Goal: Task Accomplishment & Management: Complete application form

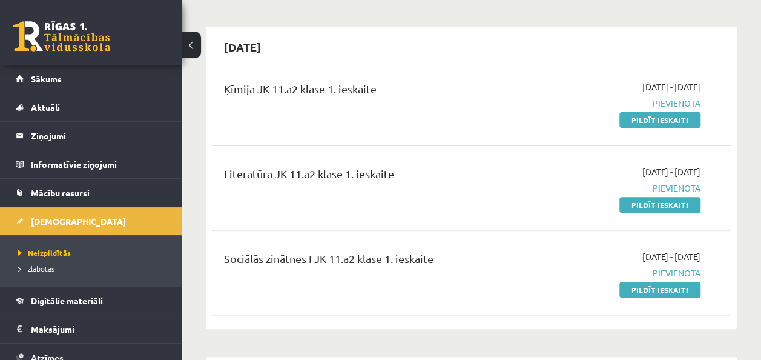
scroll to position [93, 0]
click at [651, 199] on link "Pildīt ieskaiti" at bounding box center [659, 204] width 81 height 16
click at [427, 297] on div "Sociālās zinātnes I JK 11.a2 klase 1. ieskaite 2025-09-16 - 2025-09-30 Pievieno…" at bounding box center [471, 272] width 519 height 70
click at [665, 204] on link "Pildīt ieskaiti" at bounding box center [659, 204] width 81 height 16
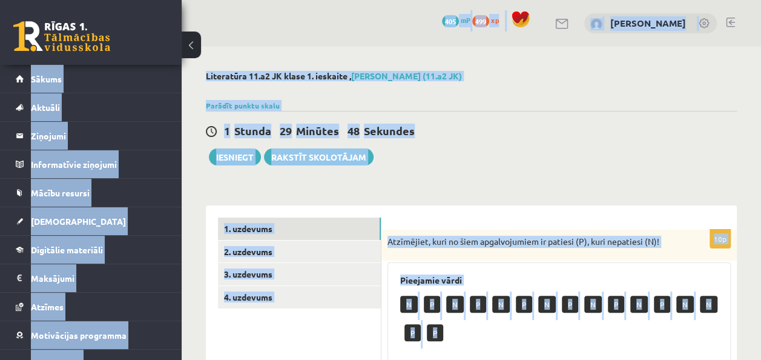
scroll to position [2, 0]
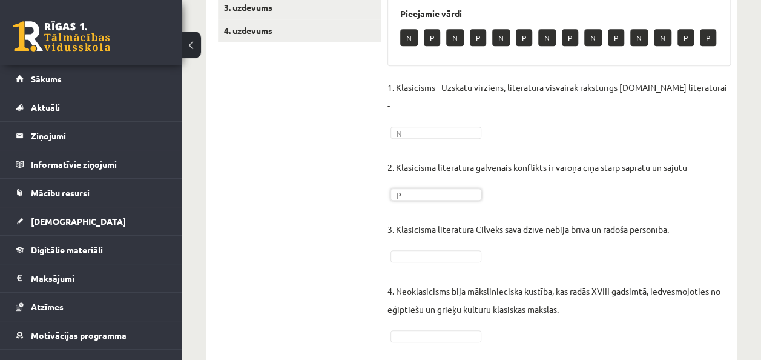
scroll to position [268, 0]
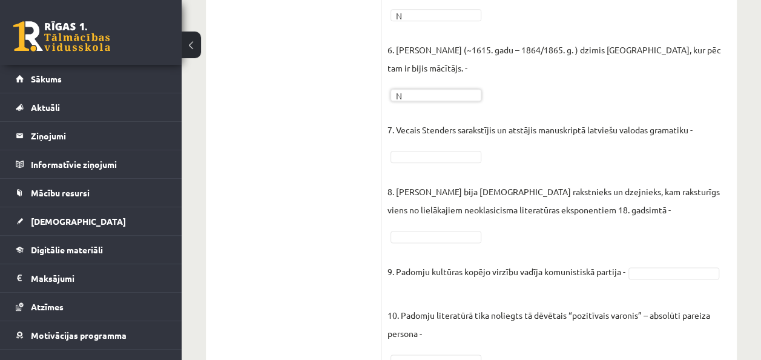
scroll to position [670, 0]
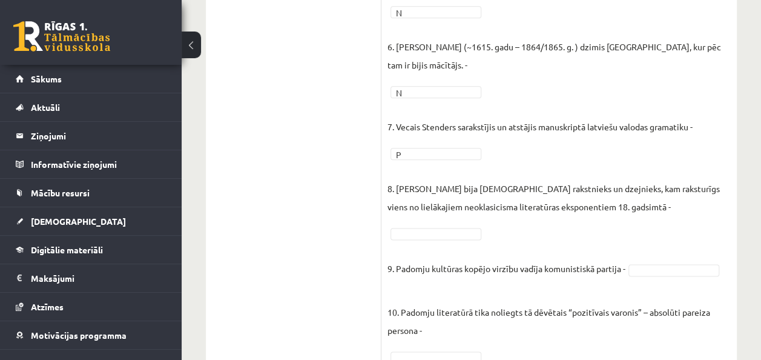
click at [426, 206] on fieldset "1. Klasicisms - Uzskatu virziens, literatūrā visvairāk raksturīgs 14.gs literat…" at bounding box center [558, 19] width 343 height 690
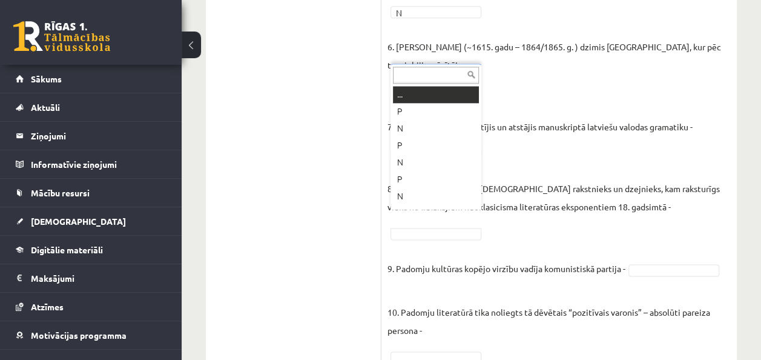
scroll to position [15, 0]
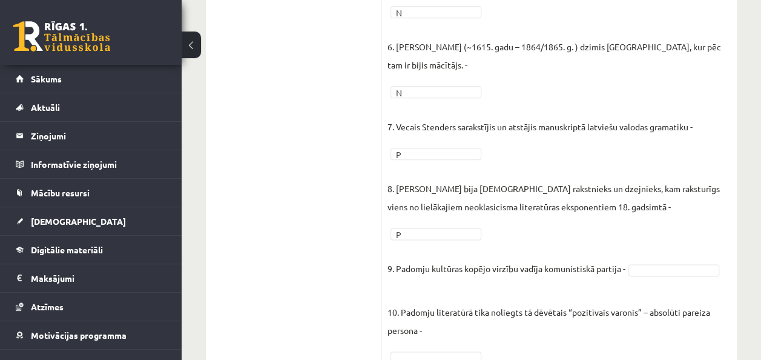
click at [478, 251] on p "9. Padomju kultūras kopējo virzību vadīja komunistiskā partija -" at bounding box center [506, 259] width 238 height 36
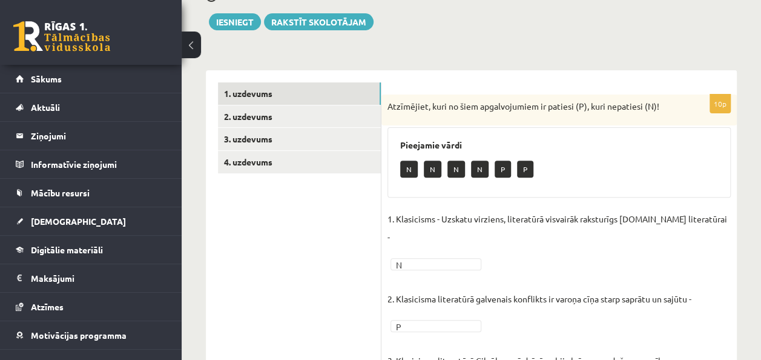
scroll to position [134, 0]
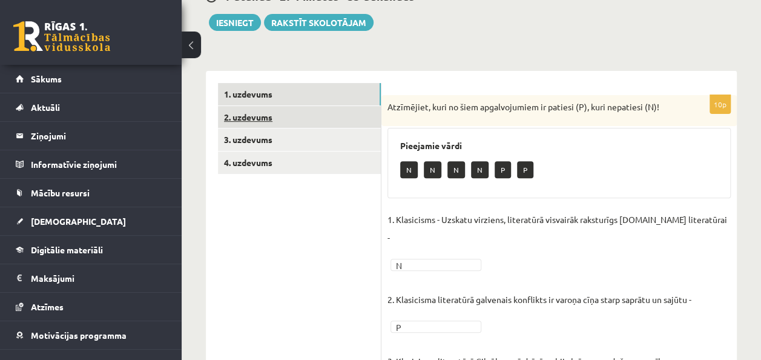
click at [271, 122] on link "2. uzdevums" at bounding box center [299, 117] width 163 height 22
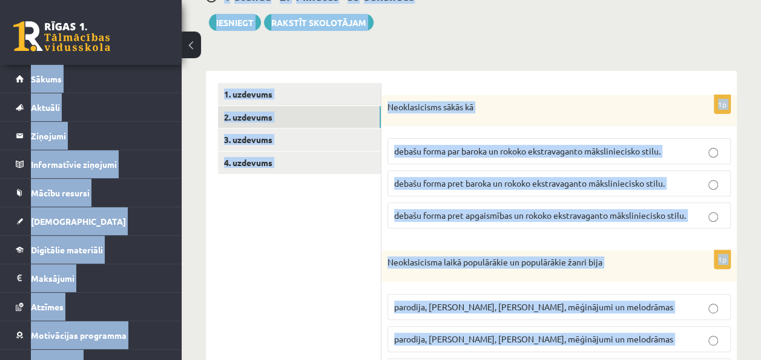
copy body "0 Dāvanas 405 mP 499 xp Dēlija Lavrova Sākums Aktuāli Kā mācīties eSKOLĀ Kontak…"
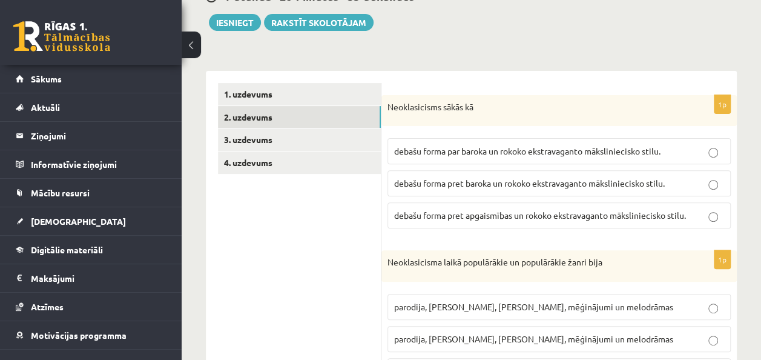
click at [467, 185] on span "debašu forma pret baroka un rokoko ekstravaganto māksliniecisko stilu." at bounding box center [529, 182] width 271 height 11
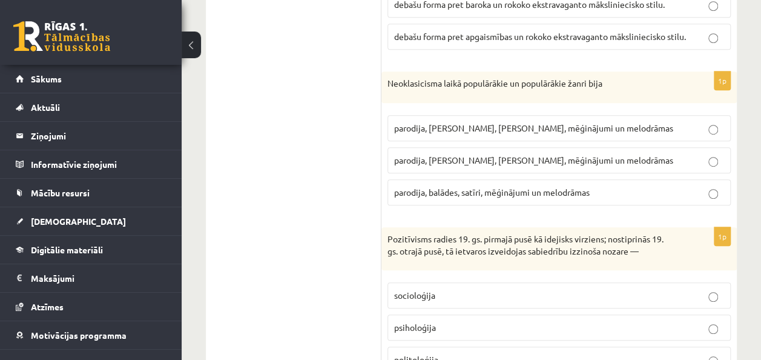
scroll to position [314, 0]
click at [546, 164] on label "parodija, odas, satīri, mēģinājumi un melodrāmas" at bounding box center [558, 159] width 343 height 26
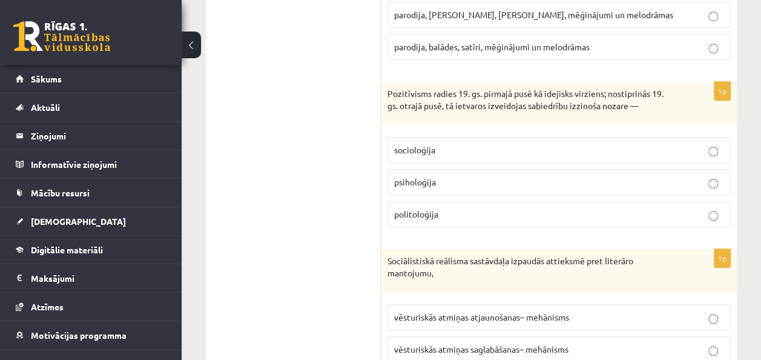
scroll to position [460, 0]
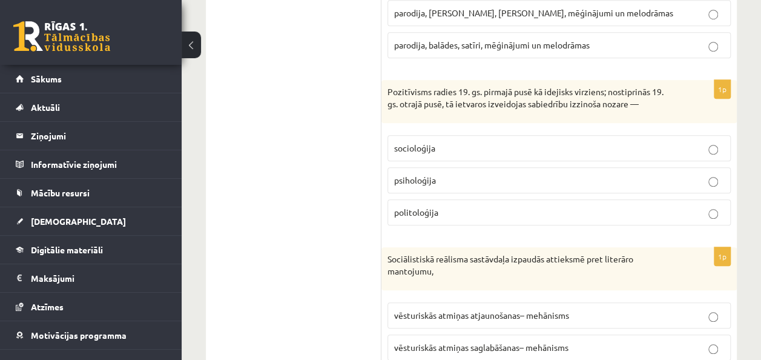
click at [545, 142] on p "socioloģija" at bounding box center [559, 148] width 330 height 13
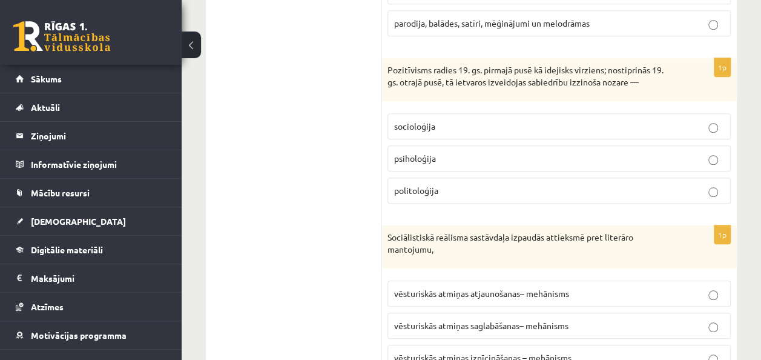
scroll to position [481, 0]
click at [550, 166] on label "psiholoģija" at bounding box center [558, 159] width 343 height 26
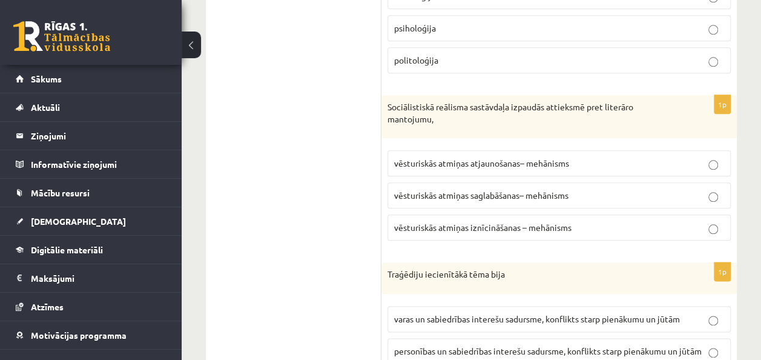
scroll to position [629, 0]
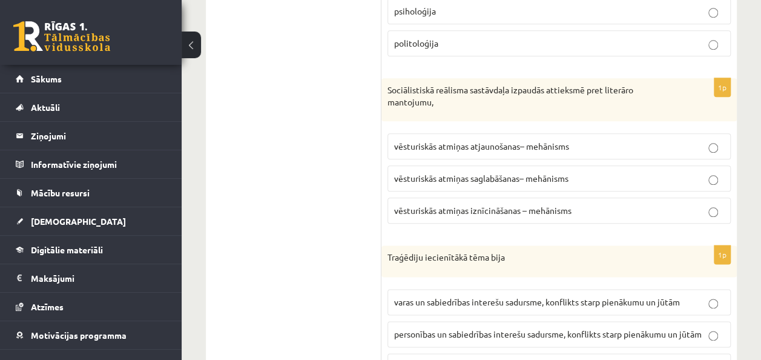
click at [546, 197] on label "vēsturiskās atmiņas iznīcināšanas – mehānisms" at bounding box center [558, 210] width 343 height 26
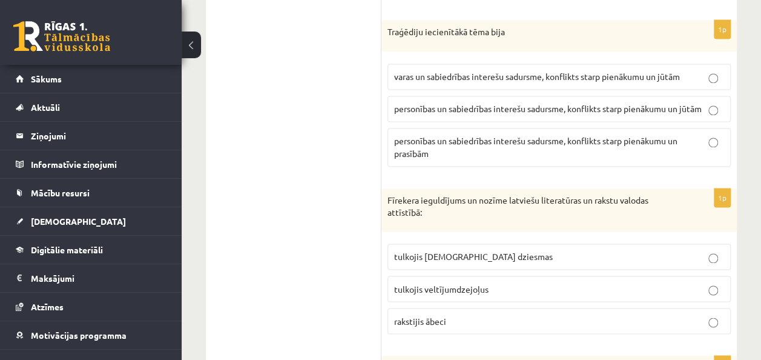
scroll to position [853, 0]
click at [504, 137] on span "personības un sabiedrības interešu sadursme, konflikts starp pienākumu un prasī…" at bounding box center [535, 148] width 283 height 24
click at [632, 104] on span "personības un sabiedrības interešu sadursme, konflikts starp pienākumu un jūtām" at bounding box center [548, 109] width 308 height 11
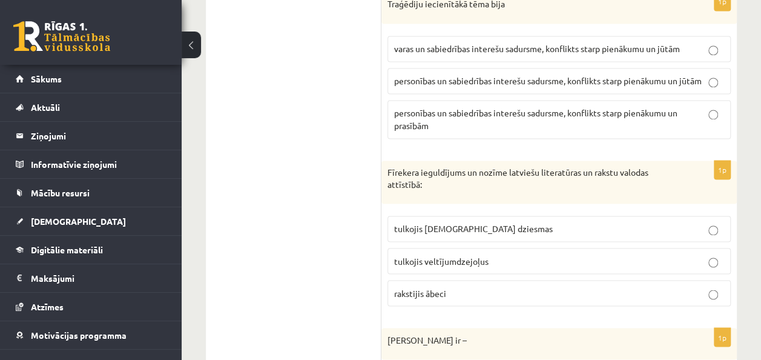
scroll to position [881, 0]
click at [542, 114] on p "personības un sabiedrības interešu sadursme, konflikts starp pienākumu un prasī…" at bounding box center [559, 119] width 330 height 25
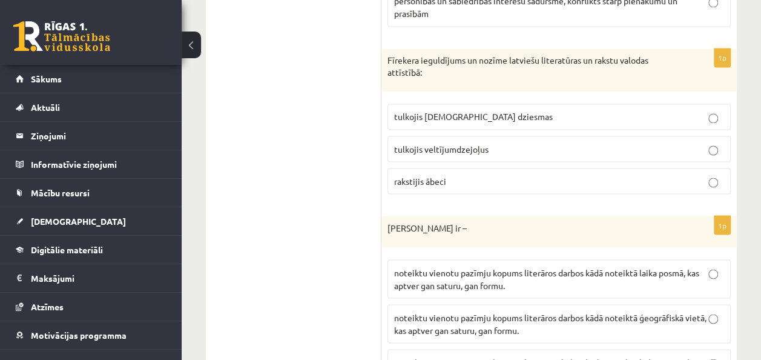
scroll to position [1007, 0]
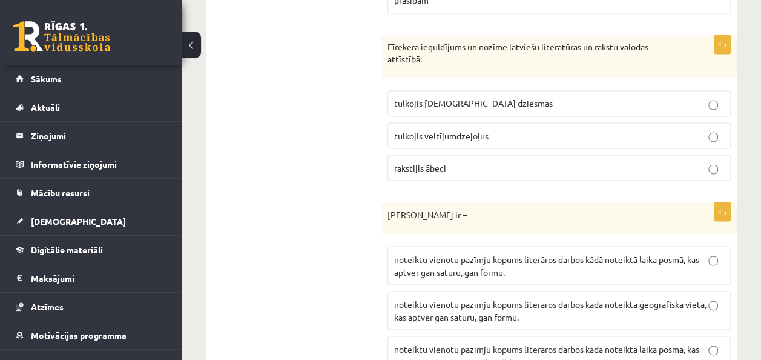
click at [542, 102] on p "tulkojis baznīcas dziesmas" at bounding box center [559, 103] width 330 height 13
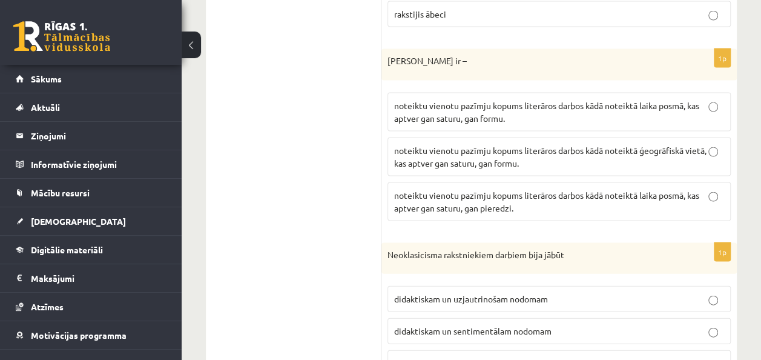
scroll to position [1161, 0]
click at [577, 102] on p "noteiktu vienotu pazīmju kopums literāros darbos kādā noteiktā laika posmā, kas…" at bounding box center [559, 111] width 330 height 25
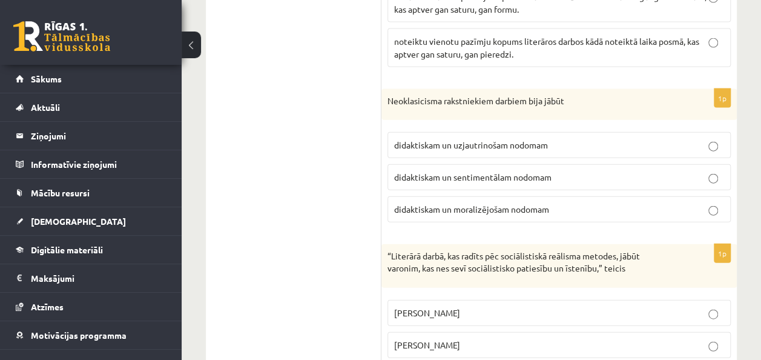
scroll to position [1316, 0]
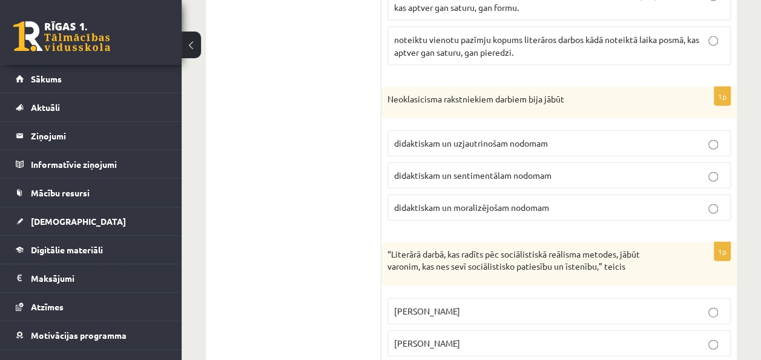
click at [531, 206] on label "didaktiskam un moralizējošam nodomam" at bounding box center [558, 207] width 343 height 26
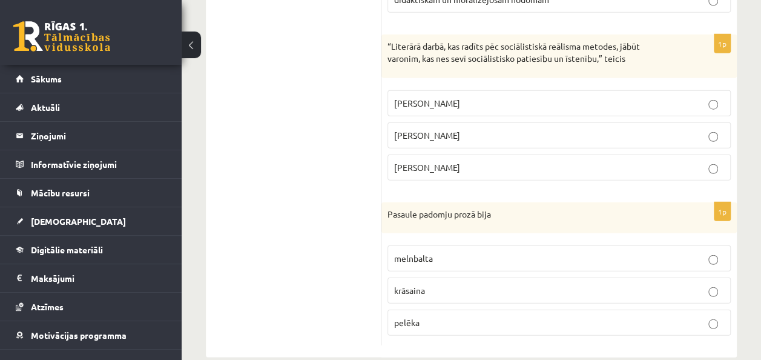
scroll to position [1533, 0]
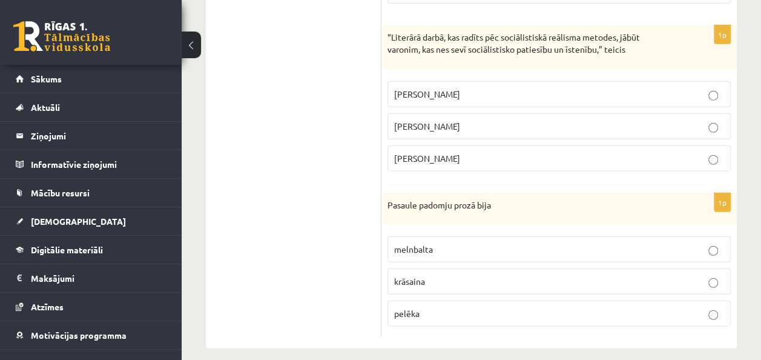
click at [487, 152] on p "Andrejs Upīts" at bounding box center [559, 158] width 330 height 13
click at [437, 243] on p "melnbalta" at bounding box center [559, 249] width 330 height 13
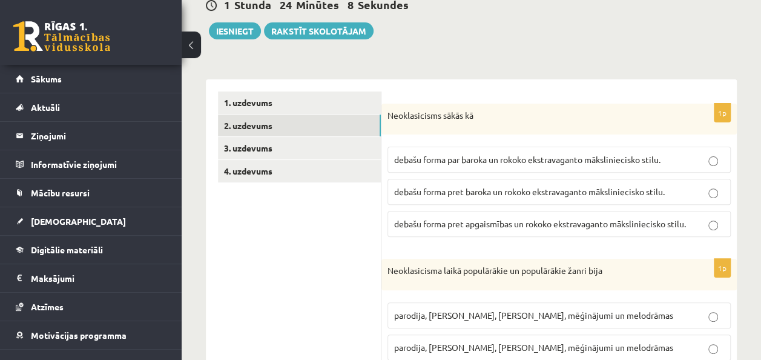
scroll to position [126, 0]
click at [261, 148] on link "3. uzdevums" at bounding box center [299, 148] width 163 height 22
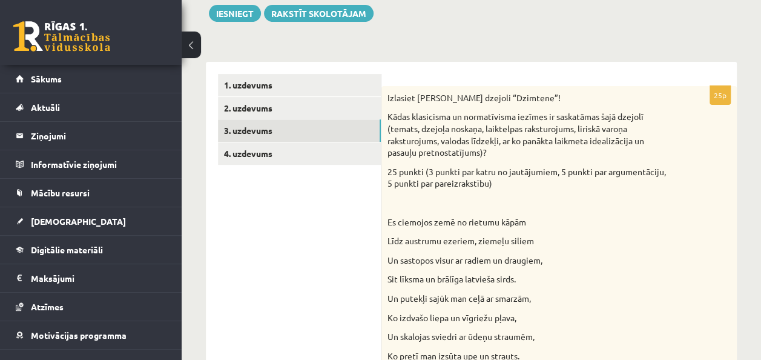
scroll to position [144, 0]
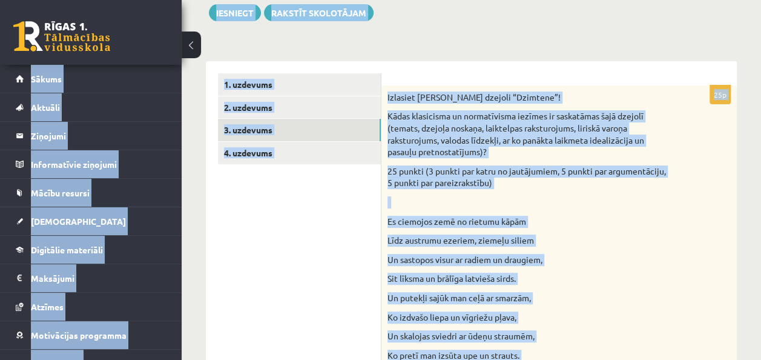
copy body "0 Dāvanas 405 mP 499 xp Dēlija Lavrova Sākums Aktuāli Kā mācīties eSKOLĀ Kontak…"
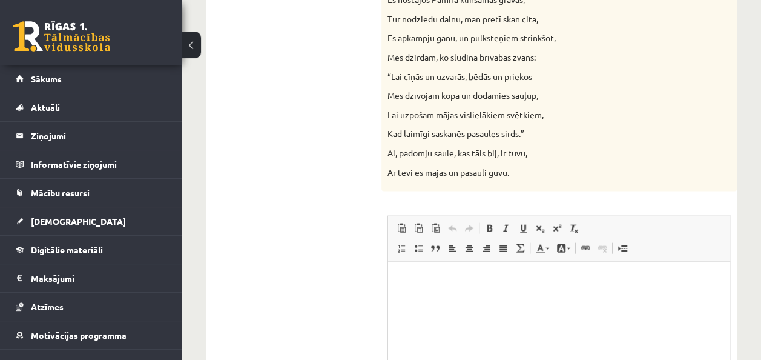
scroll to position [1288, 0]
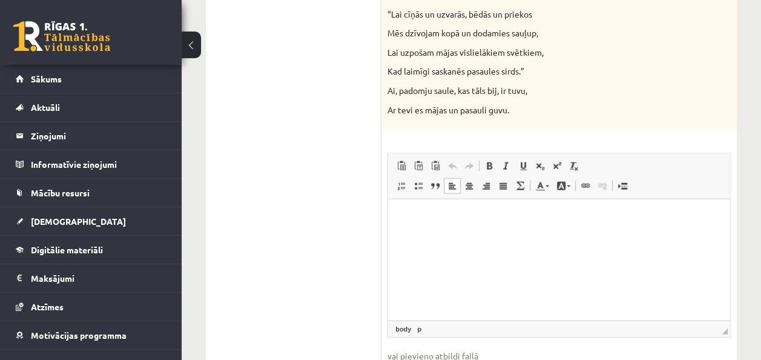
click at [513, 215] on p "Bagātinātā teksta redaktors, wiswyg-editor-user-answer-47024755285200" at bounding box center [559, 217] width 318 height 13
click at [651, 220] on p "**********" at bounding box center [559, 217] width 318 height 13
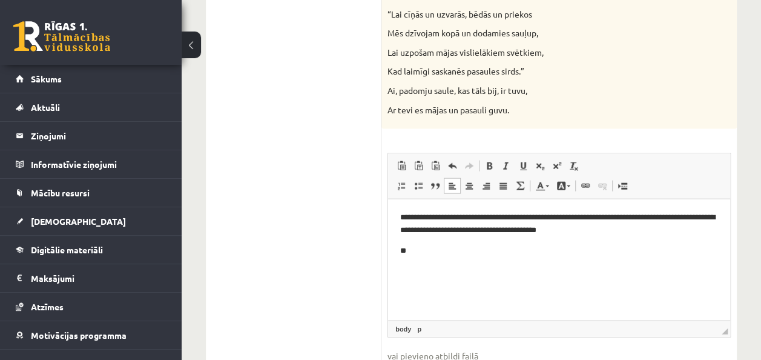
click at [413, 251] on p "**" at bounding box center [559, 251] width 318 height 13
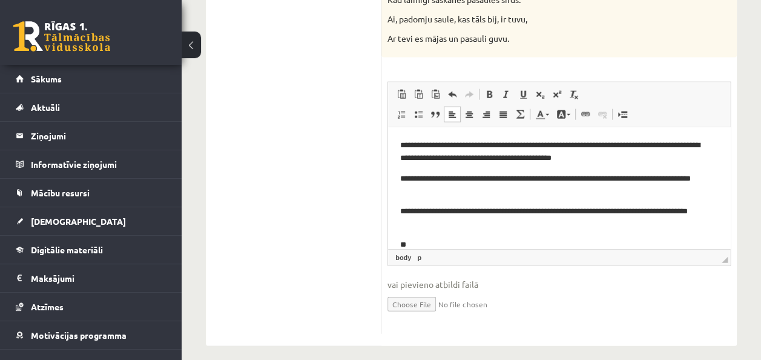
scroll to position [1370, 0]
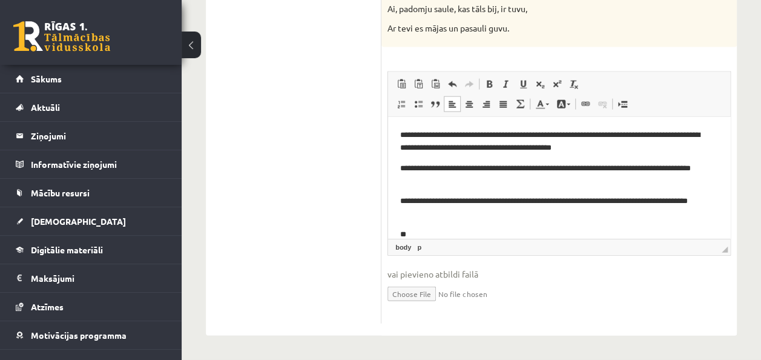
click at [523, 203] on p "**********" at bounding box center [554, 207] width 309 height 25
click at [525, 203] on p "**********" at bounding box center [554, 207] width 309 height 25
click at [627, 202] on p "**********" at bounding box center [554, 207] width 309 height 25
click at [485, 212] on p "**********" at bounding box center [554, 207] width 309 height 25
click at [415, 228] on p "**" at bounding box center [554, 234] width 309 height 13
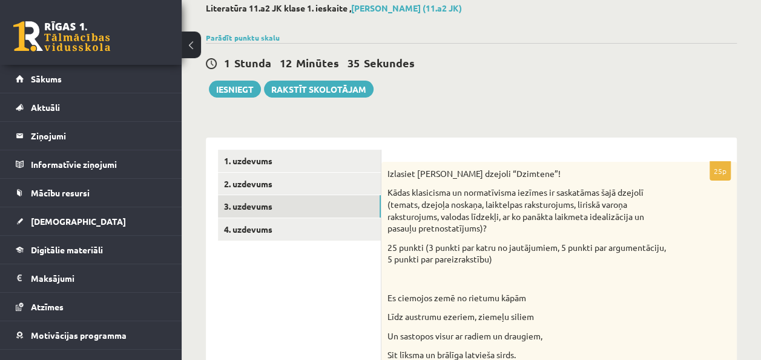
scroll to position [69, 0]
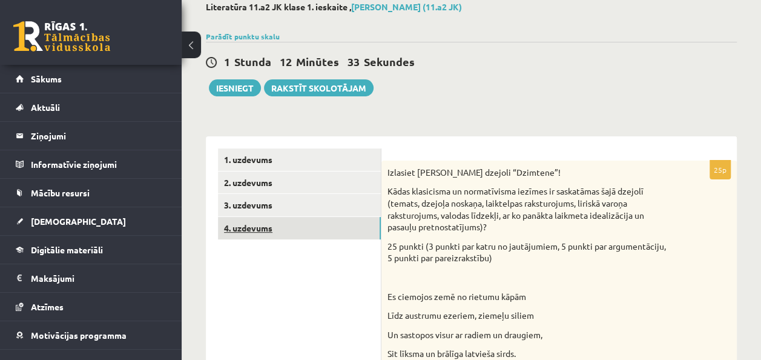
click at [280, 229] on link "4. uzdevums" at bounding box center [299, 228] width 163 height 22
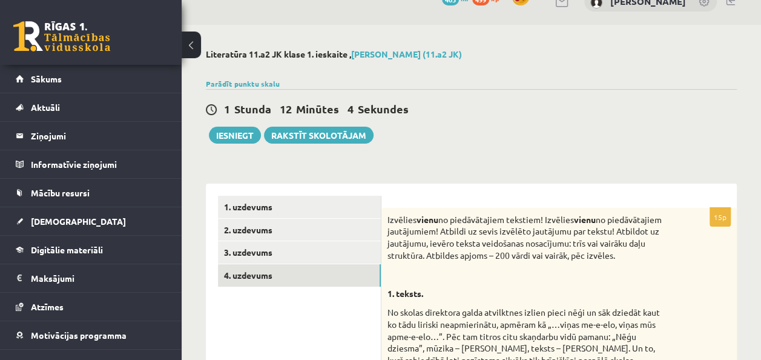
scroll to position [0, 0]
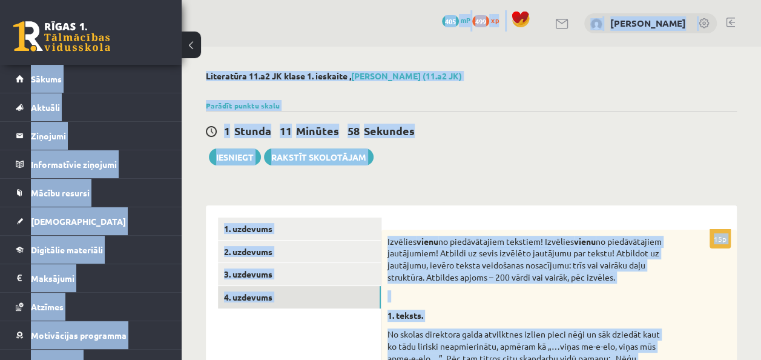
copy body "0 Dāvanas 405 mP 499 xp Dēlija Lavrova Sākums Aktuāli Kā mācīties eSKOLĀ Kontak…"
click at [461, 108] on div "Parādīt punktu skalu Atzīme No Līdz 1 0 11 2 12 17 3 18 23 4 24 29 5 30 35 6 36…" at bounding box center [471, 105] width 531 height 11
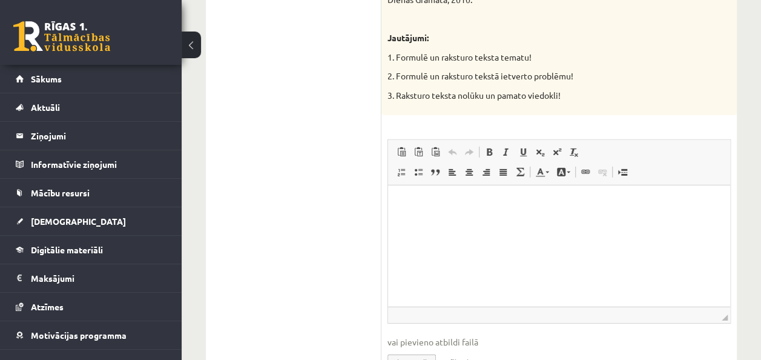
scroll to position [1861, 0]
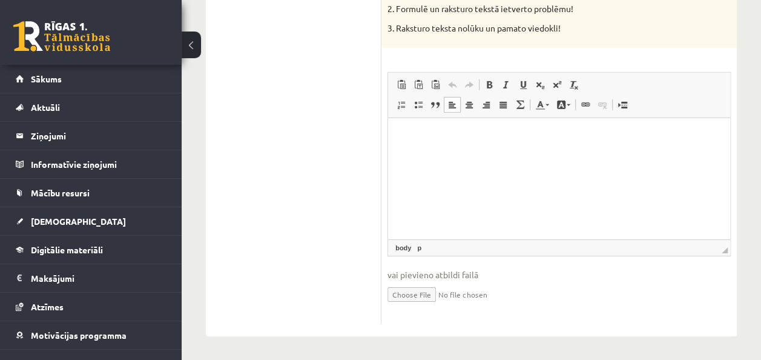
click at [461, 144] on html at bounding box center [559, 135] width 342 height 37
click at [399, 137] on html "**********" at bounding box center [559, 135] width 342 height 37
click at [567, 133] on p "**********" at bounding box center [559, 136] width 318 height 13
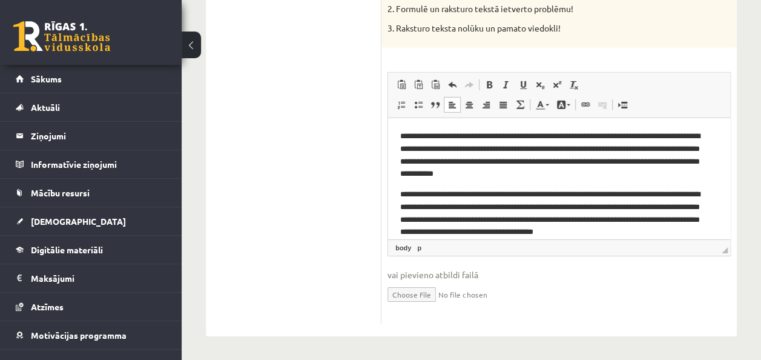
scroll to position [12, 0]
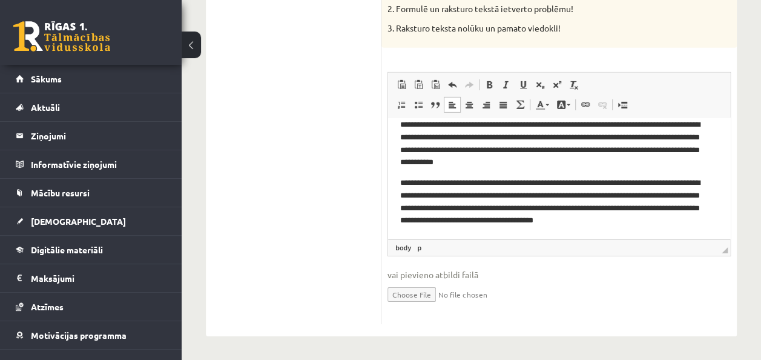
click at [702, 184] on p "**********" at bounding box center [554, 201] width 309 height 50
click at [639, 206] on p "**********" at bounding box center [554, 201] width 309 height 50
click at [687, 217] on p "**********" at bounding box center [554, 201] width 309 height 50
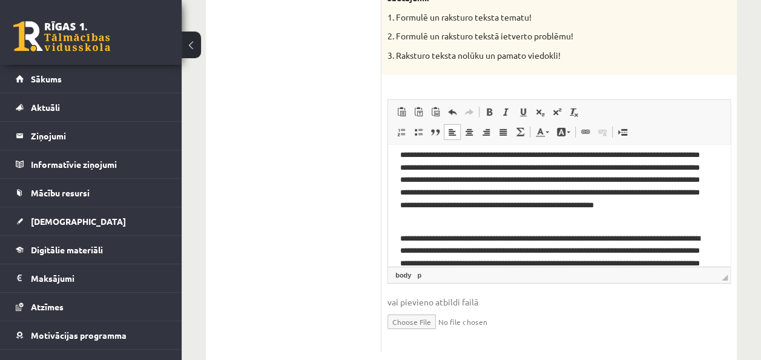
scroll to position [80, 0]
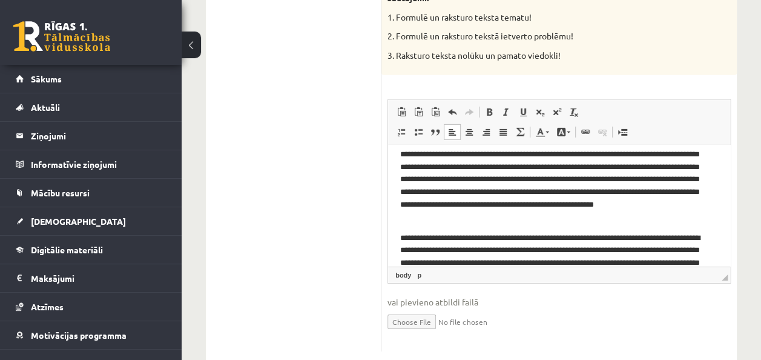
click at [573, 216] on p "**********" at bounding box center [554, 179] width 309 height 88
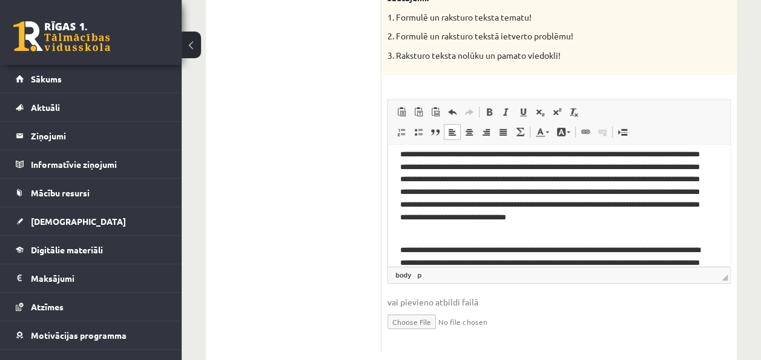
click at [574, 220] on p "**********" at bounding box center [554, 185] width 309 height 100
click at [521, 229] on p "**********" at bounding box center [554, 185] width 309 height 100
click at [688, 219] on p "**********" at bounding box center [554, 185] width 309 height 100
click at [657, 215] on p "**********" at bounding box center [554, 185] width 309 height 100
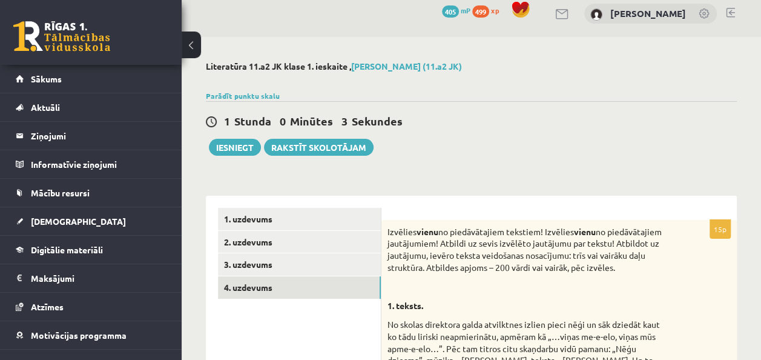
scroll to position [9, 0]
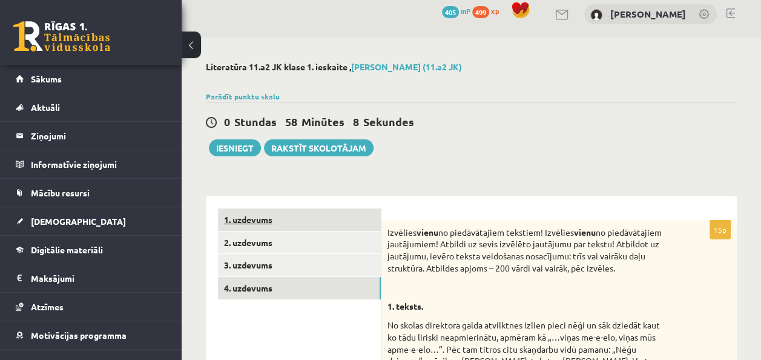
click at [270, 212] on link "1. uzdevums" at bounding box center [299, 219] width 163 height 22
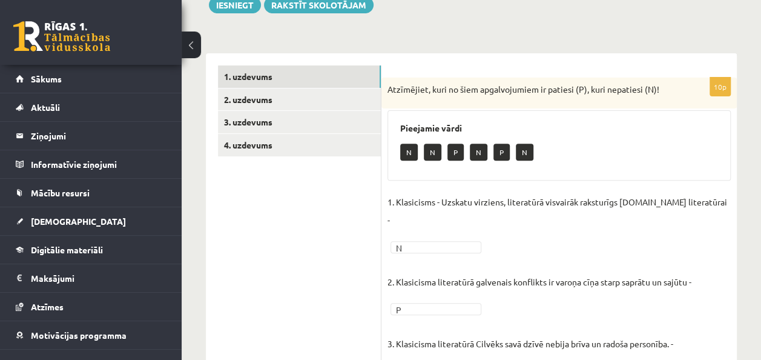
scroll to position [150, 0]
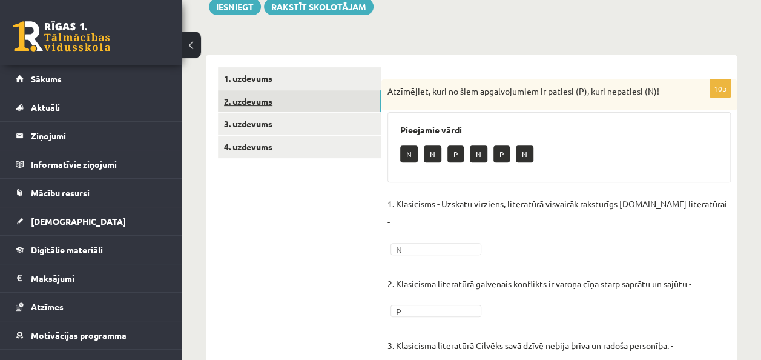
click at [274, 94] on link "2. uzdevums" at bounding box center [299, 101] width 163 height 22
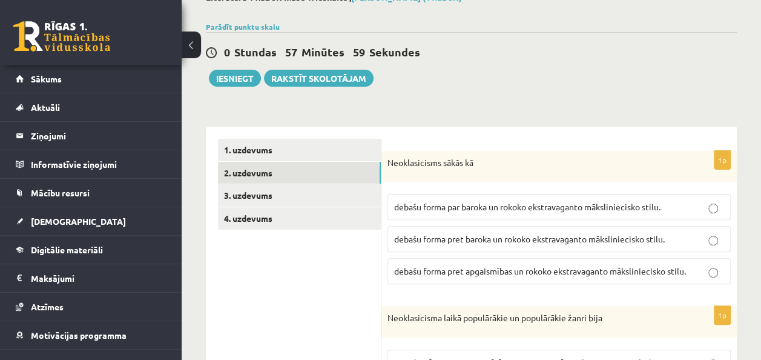
scroll to position [77, 0]
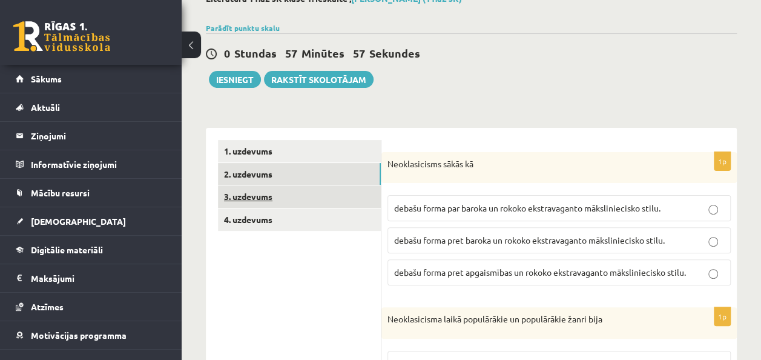
click at [259, 192] on link "3. uzdevums" at bounding box center [299, 196] width 163 height 22
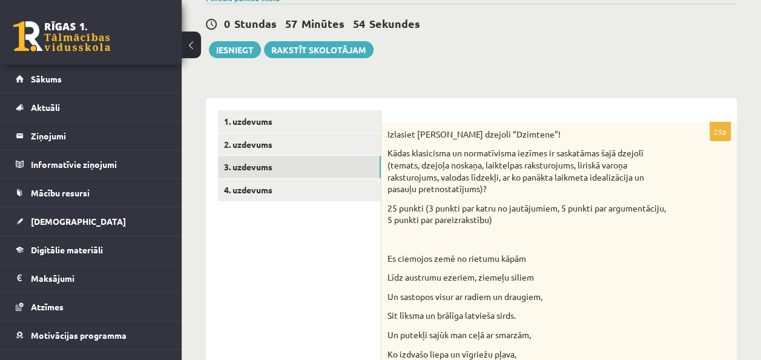
scroll to position [0, 0]
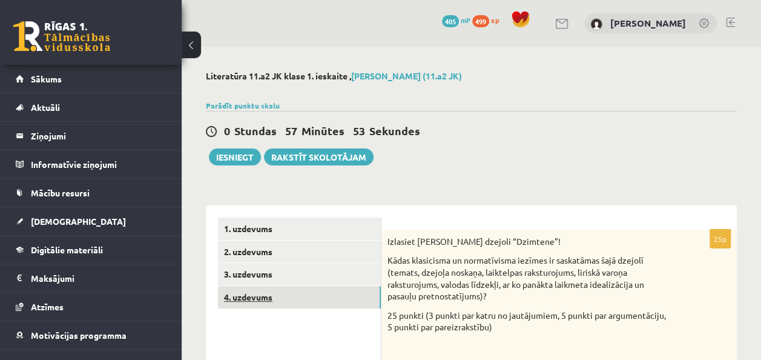
click at [260, 297] on link "4. uzdevums" at bounding box center [299, 297] width 163 height 22
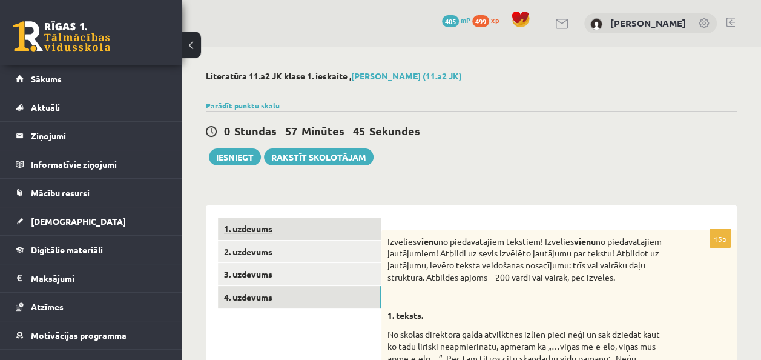
click at [308, 229] on link "1. uzdevums" at bounding box center [299, 228] width 163 height 22
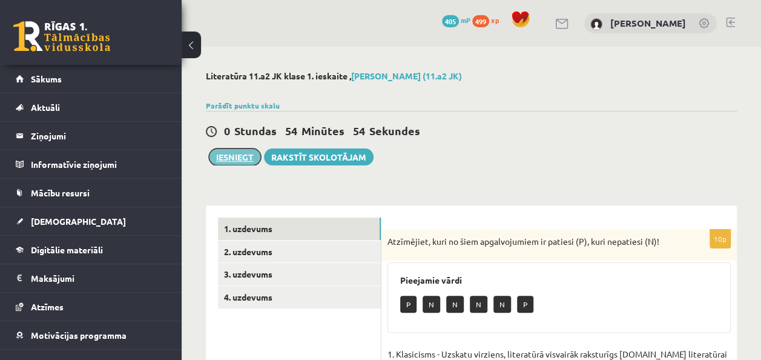
click at [230, 154] on button "Iesniegt" at bounding box center [235, 156] width 52 height 17
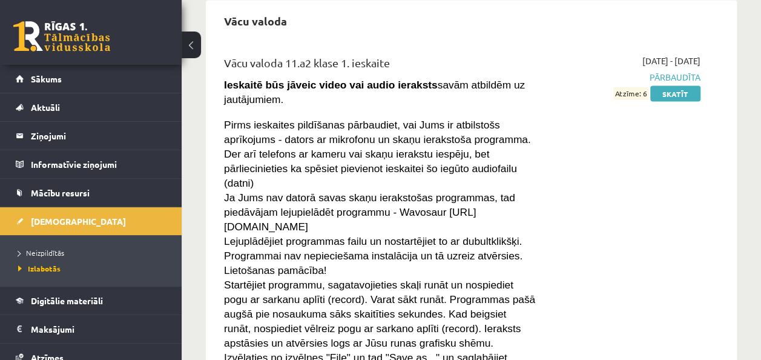
scroll to position [1325, 0]
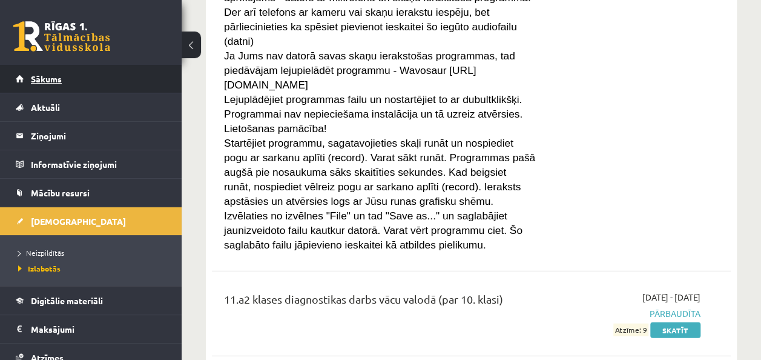
click at [47, 82] on span "Sākums" at bounding box center [46, 78] width 31 height 11
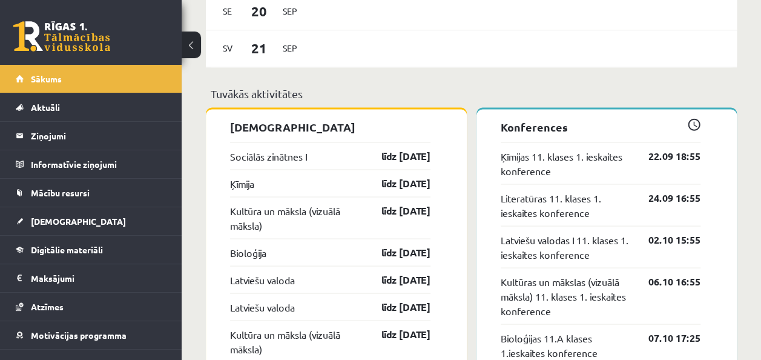
scroll to position [1021, 0]
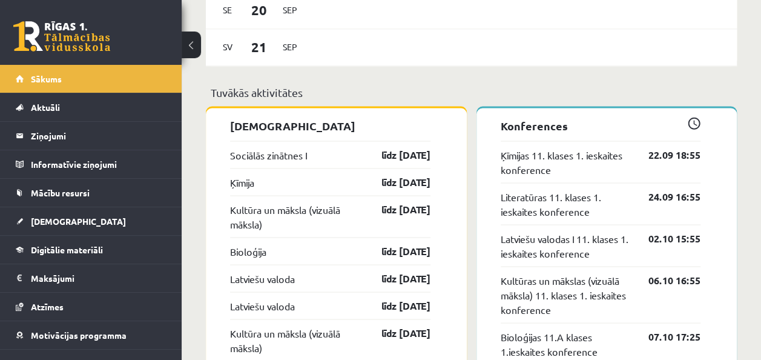
click at [269, 235] on div "Kultūra un māksla (vizuālā māksla) līdz [DATE]" at bounding box center [330, 216] width 200 height 42
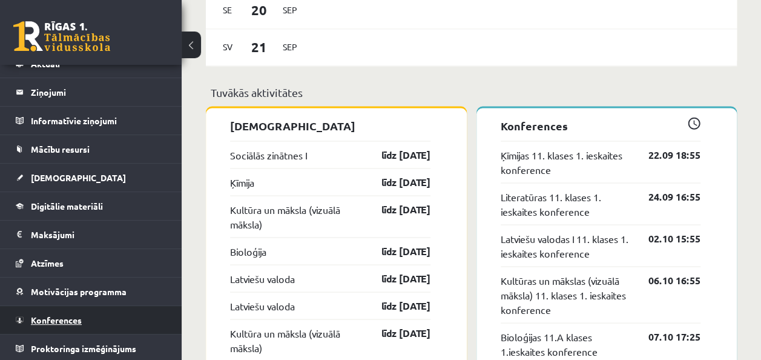
click at [62, 324] on link "Konferences" at bounding box center [91, 320] width 151 height 28
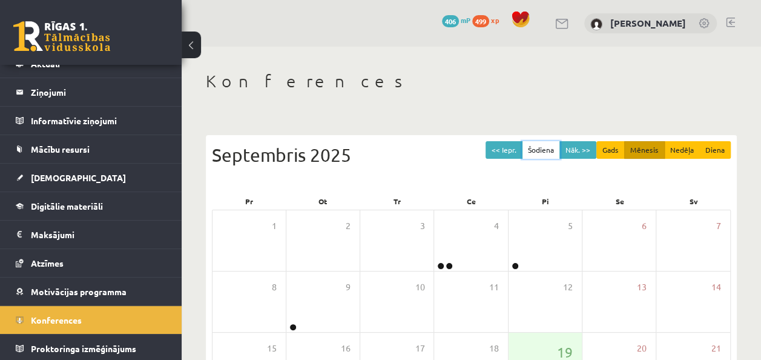
click at [543, 150] on button "Šodiena" at bounding box center [541, 150] width 38 height 18
click at [508, 153] on button "<< Iepr." at bounding box center [503, 150] width 37 height 18
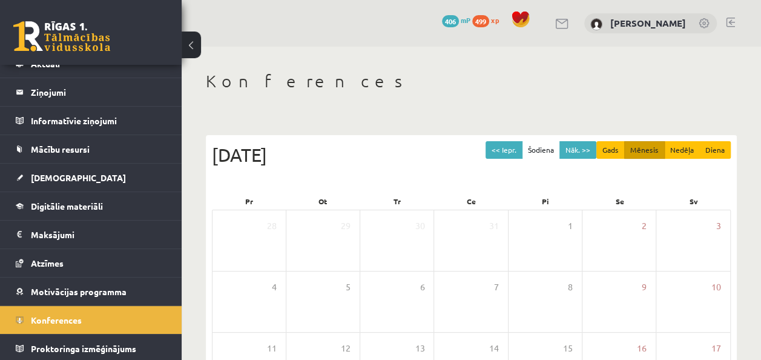
click at [542, 160] on div "[DATE]" at bounding box center [471, 154] width 519 height 27
click at [547, 150] on button "Šodiena" at bounding box center [541, 150] width 38 height 18
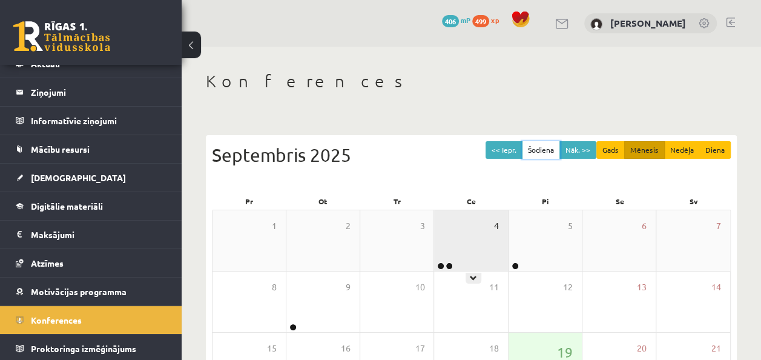
scroll to position [217, 0]
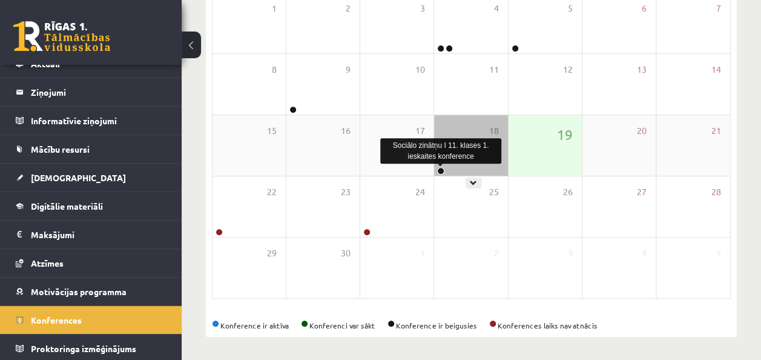
click at [442, 168] on link at bounding box center [440, 170] width 7 height 7
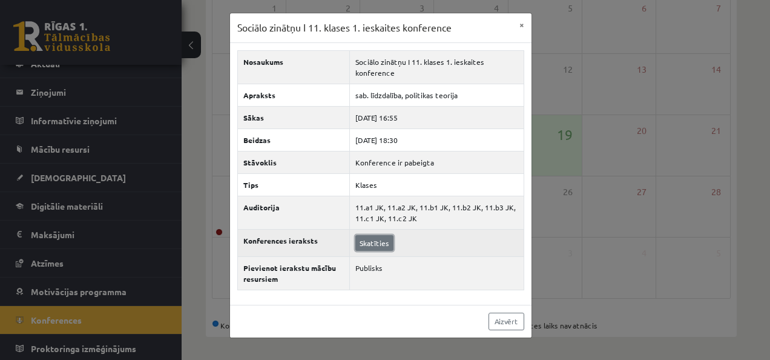
click at [378, 241] on link "Skatīties" at bounding box center [374, 243] width 38 height 16
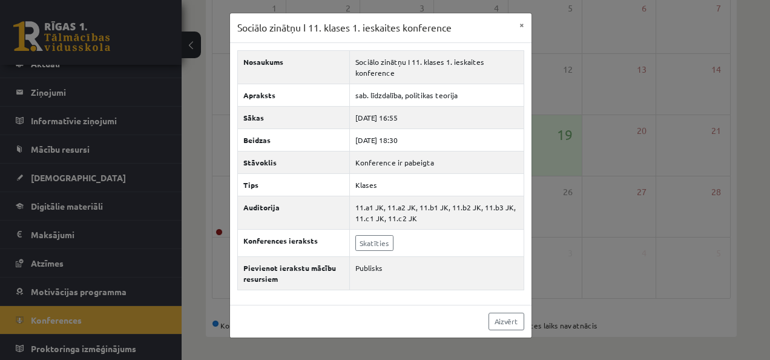
click at [567, 191] on div "Sociālo zinātņu I 11. klases 1. ieskaites konference × Nosaukums Sociālo zinātņ…" at bounding box center [385, 180] width 770 height 360
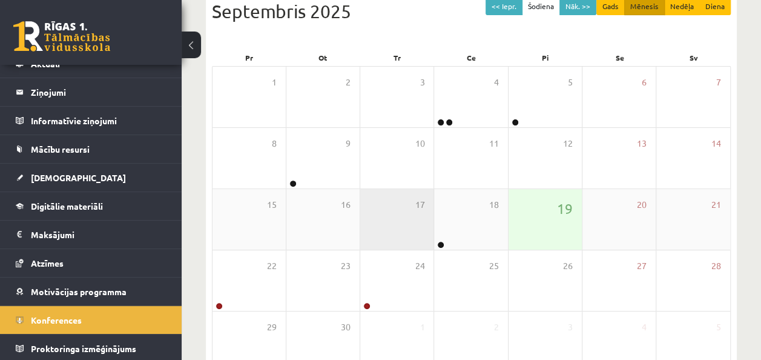
scroll to position [143, 0]
